Goal: Find specific page/section: Find specific page/section

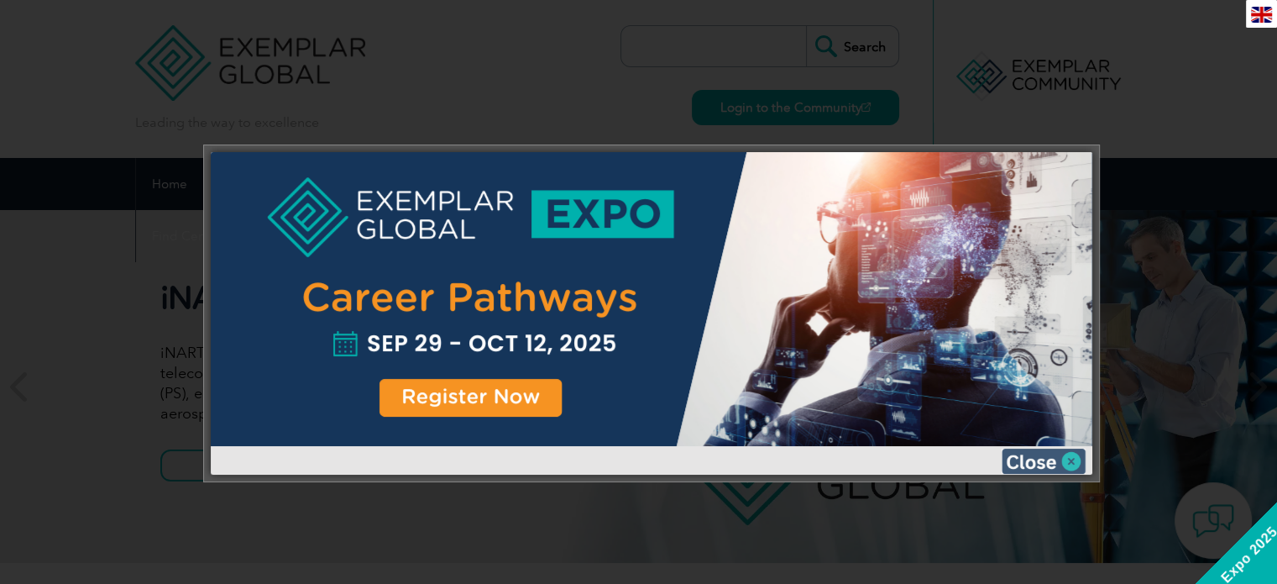
click at [1073, 458] on img at bounding box center [1044, 460] width 84 height 25
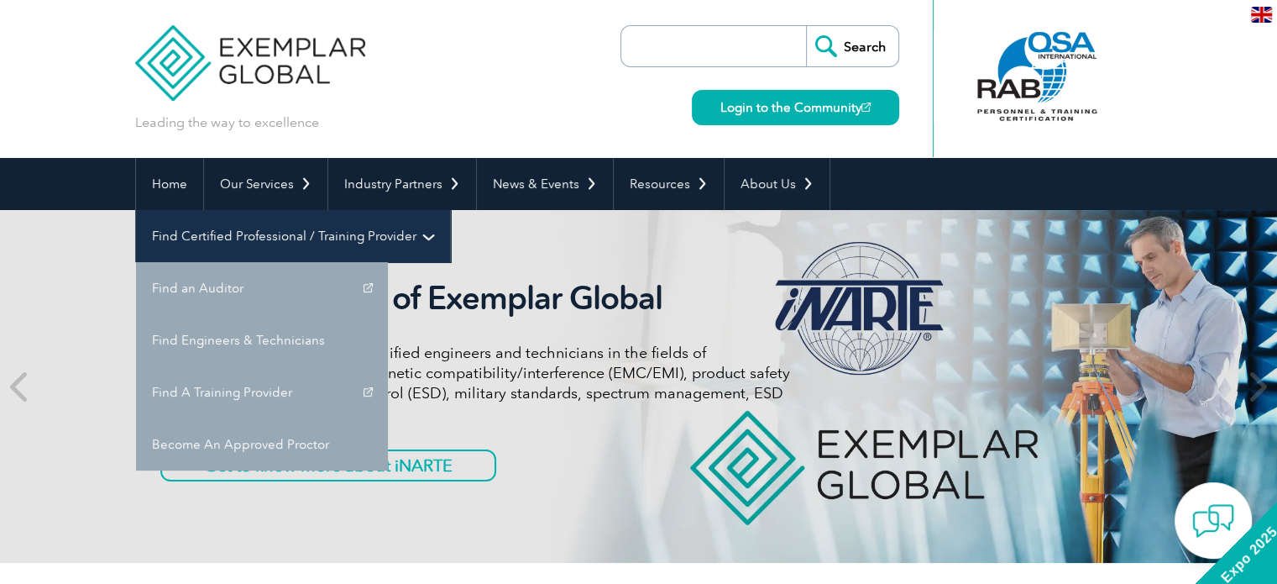
click at [450, 210] on link "Find Certified Professional / Training Provider" at bounding box center [293, 236] width 314 height 52
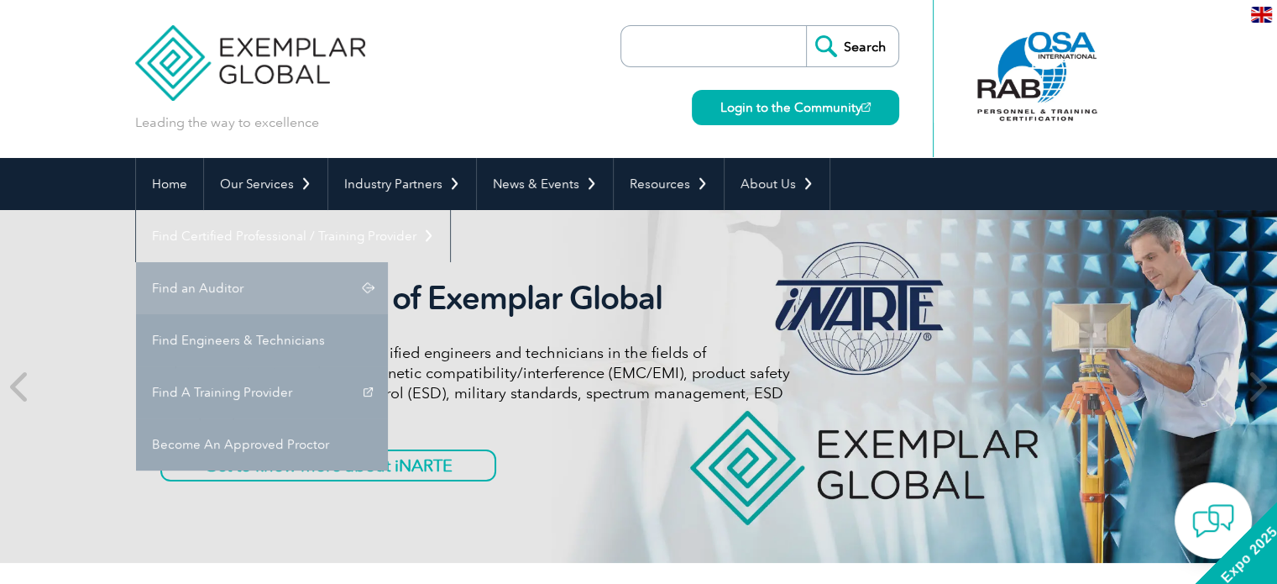
click at [388, 262] on link "Find an Auditor" at bounding box center [262, 288] width 252 height 52
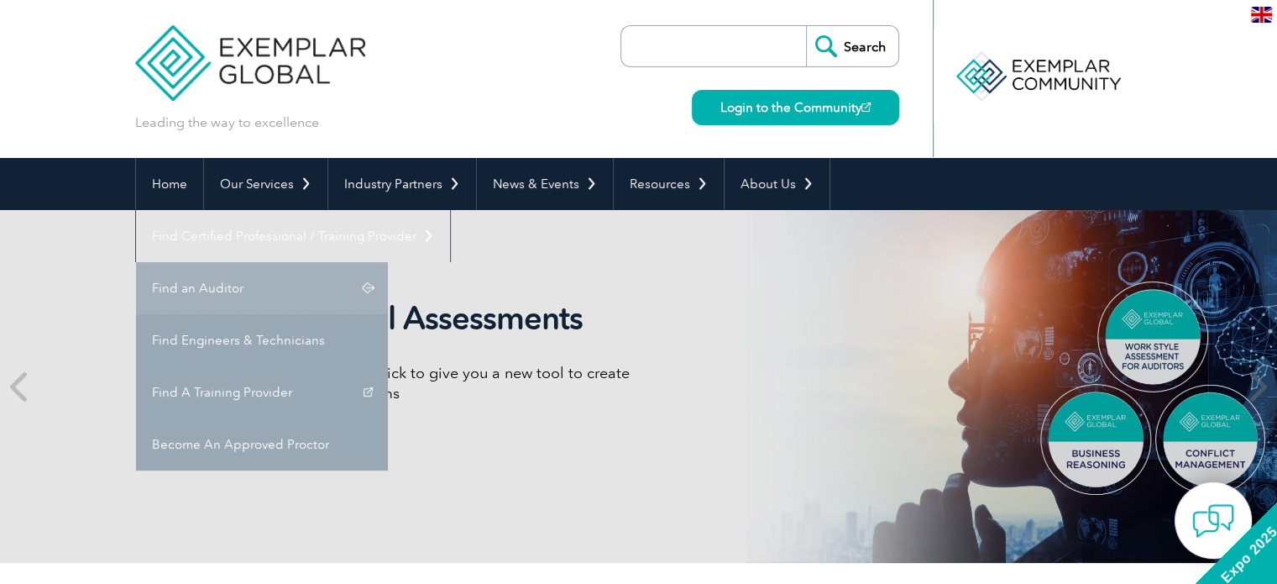
click at [388, 262] on link "Find an Auditor" at bounding box center [262, 288] width 252 height 52
